Goal: Book appointment/travel/reservation

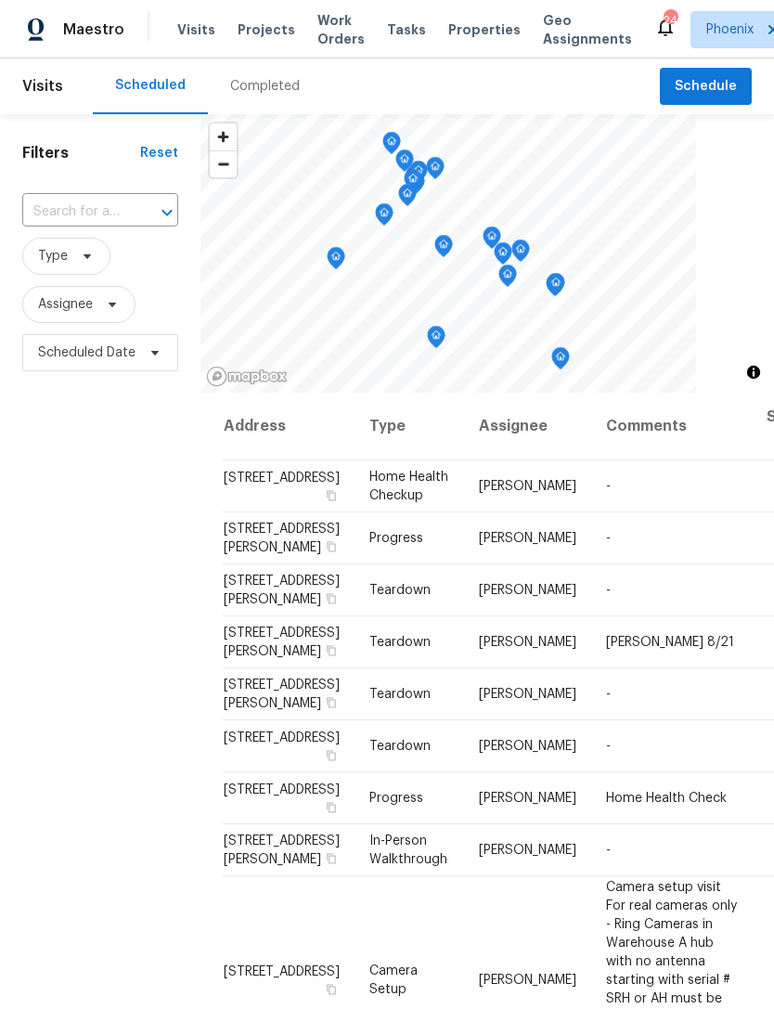
click at [130, 220] on div at bounding box center [154, 212] width 48 height 26
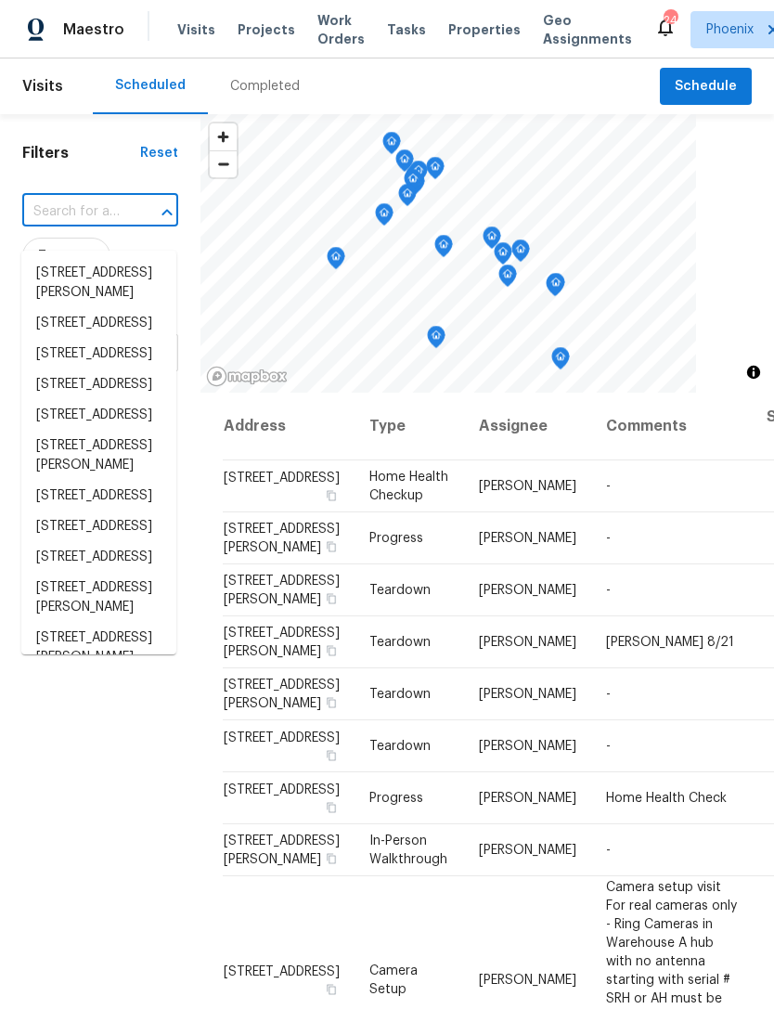
click at [87, 224] on input "text" at bounding box center [74, 212] width 104 height 29
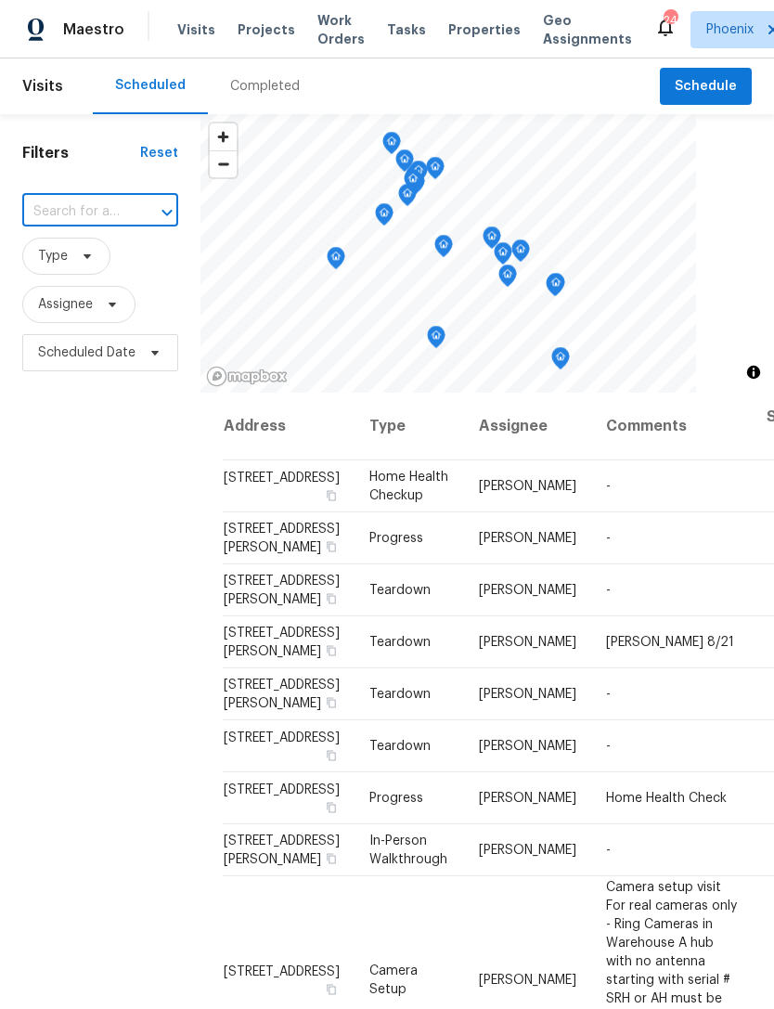
paste input "[STREET_ADDRESS][PERSON_NAME]"
type input "[STREET_ADDRESS][PERSON_NAME]"
click at [77, 293] on li "[STREET_ADDRESS][PERSON_NAME]" at bounding box center [98, 283] width 155 height 50
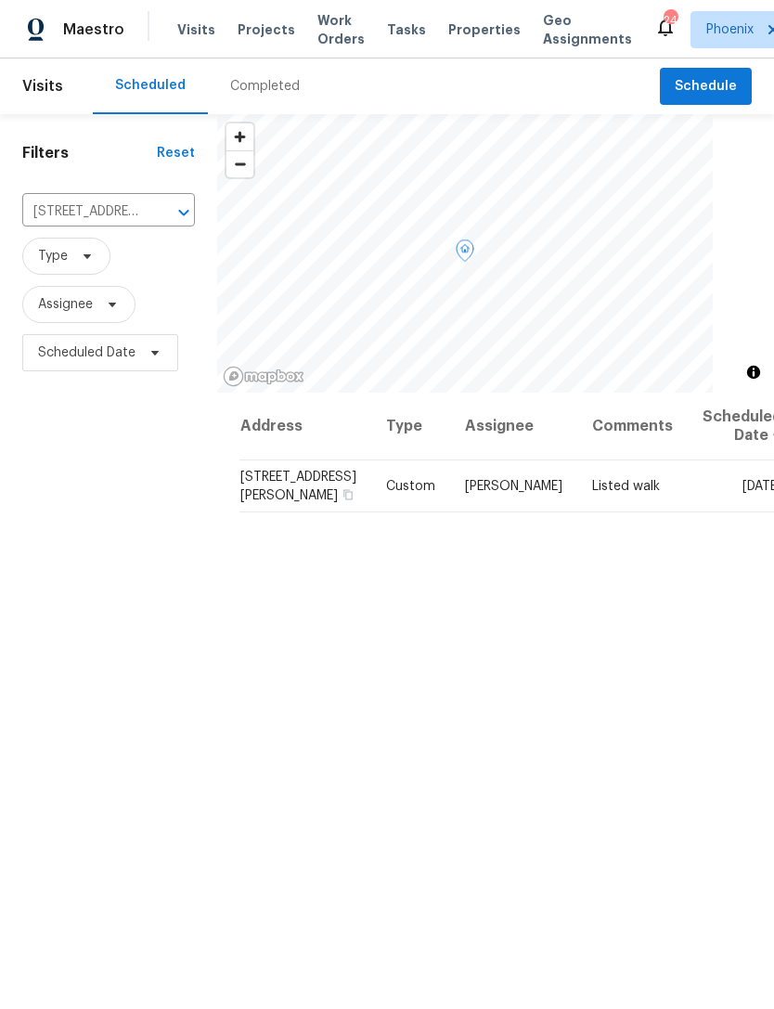
click at [0, 0] on icon at bounding box center [0, 0] width 0 height 0
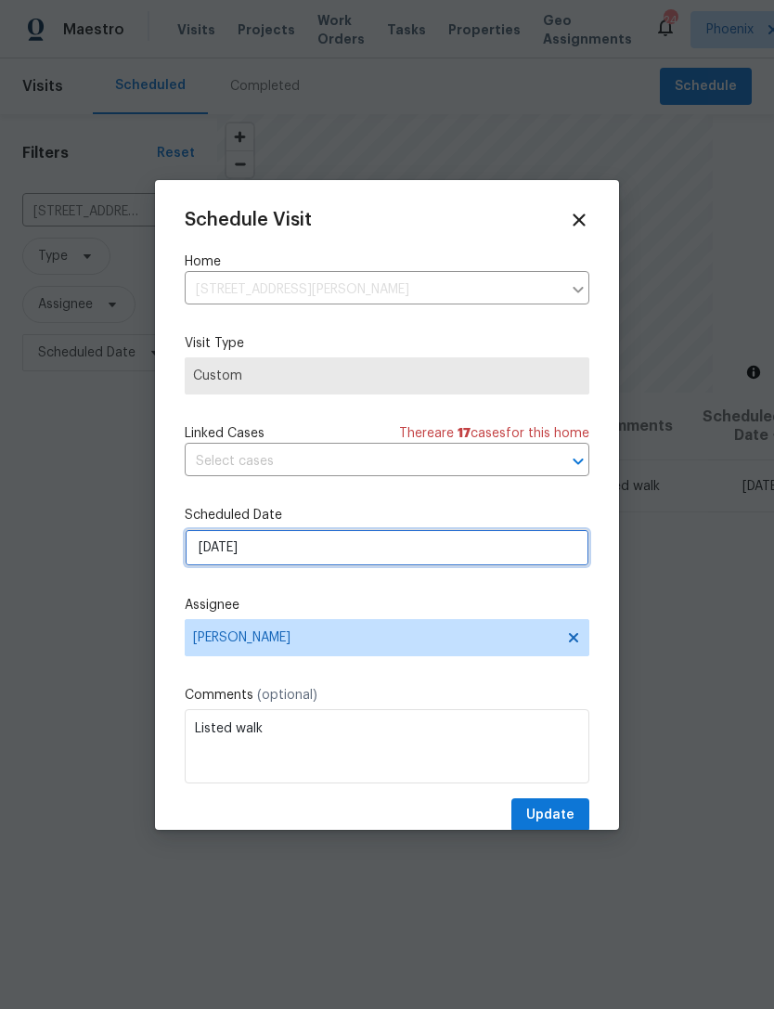
click at [424, 536] on input "[DATE]" at bounding box center [387, 547] width 405 height 37
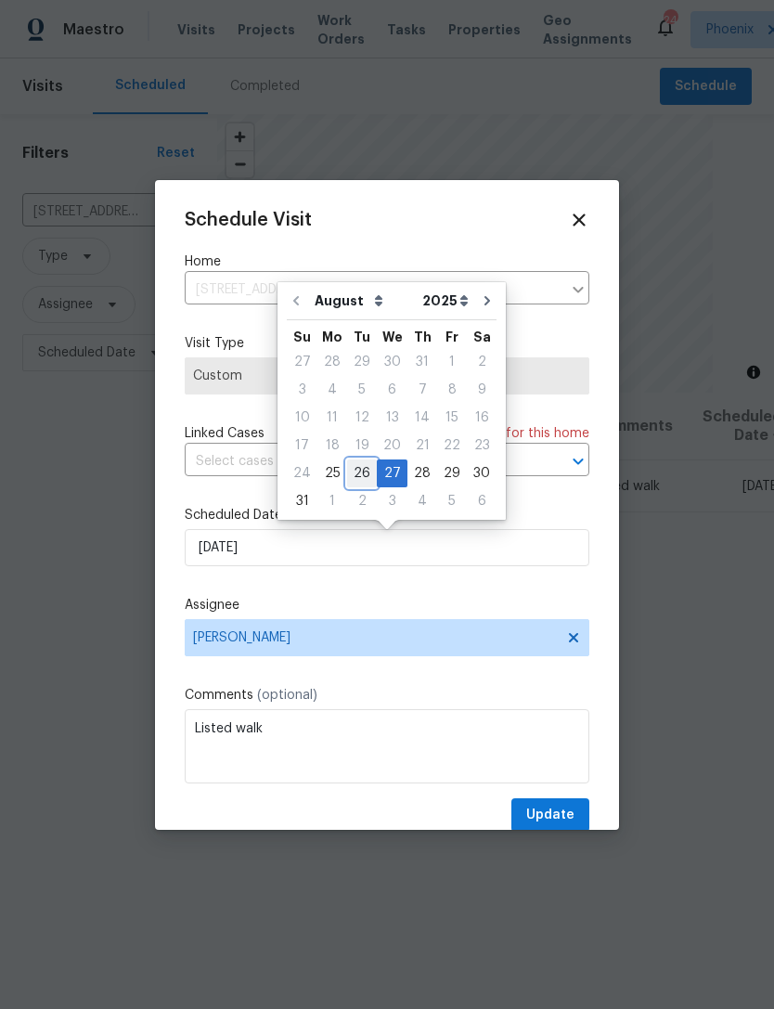
click at [355, 473] on div "26" at bounding box center [362, 473] width 30 height 26
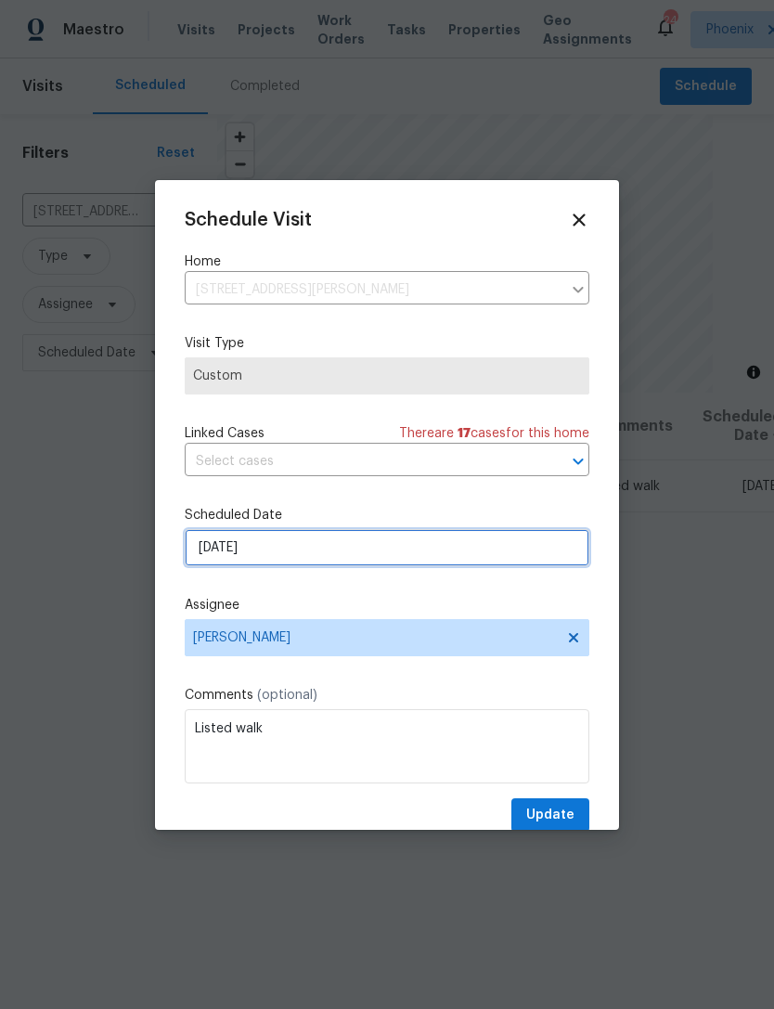
click at [335, 551] on input "[DATE]" at bounding box center [387, 547] width 405 height 37
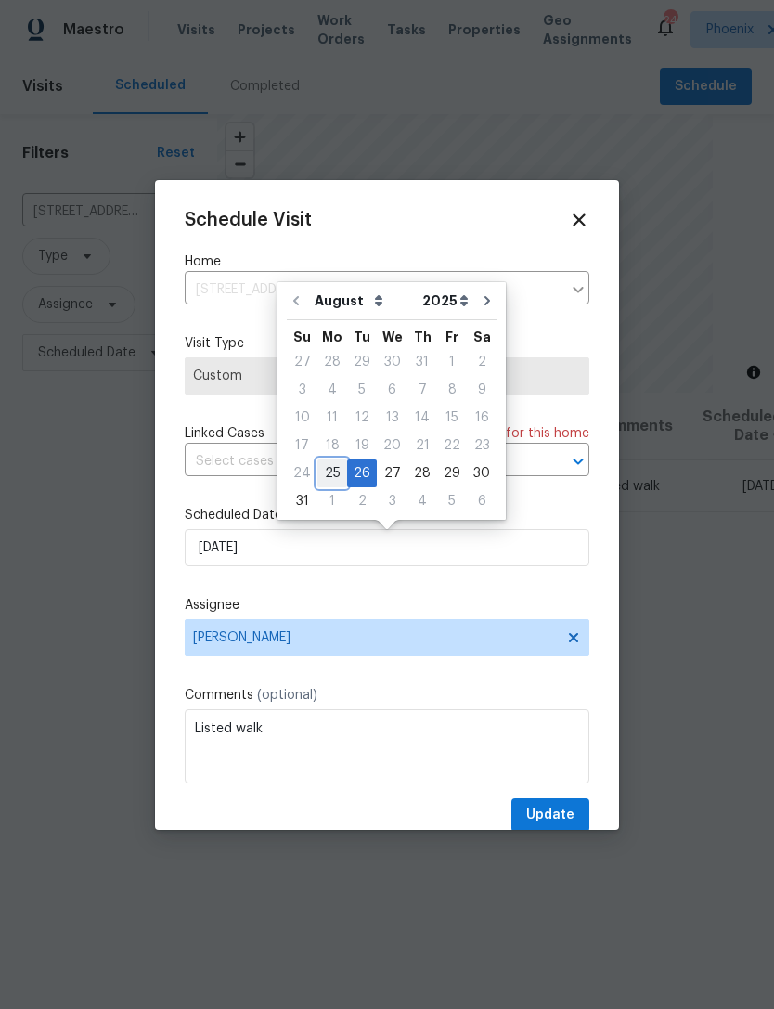
click at [328, 474] on div "25" at bounding box center [332, 473] width 30 height 26
type input "[DATE]"
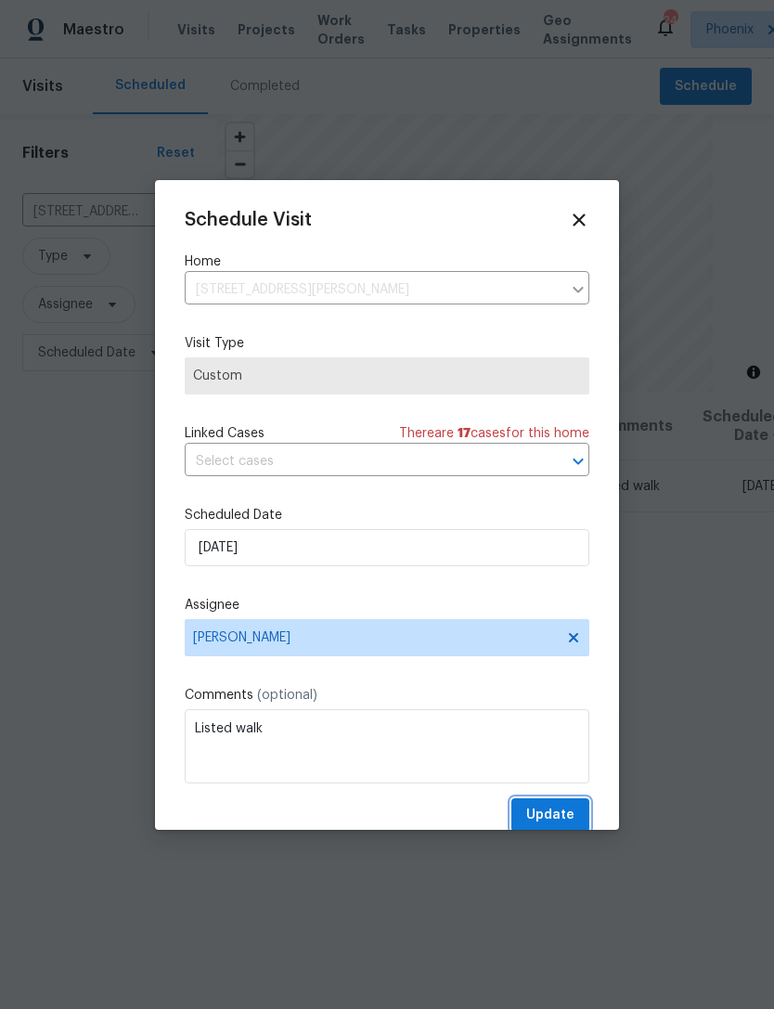
click at [565, 824] on span "Update" at bounding box center [550, 815] width 48 height 23
